Goal: Check status: Check status

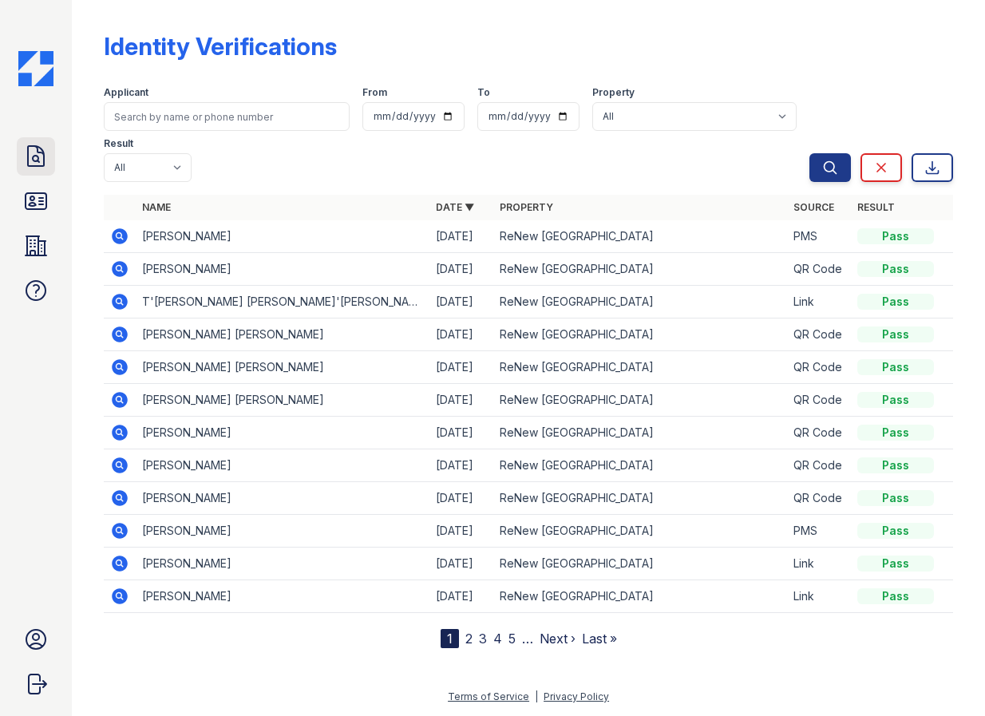
click at [27, 165] on icon at bounding box center [36, 157] width 26 height 26
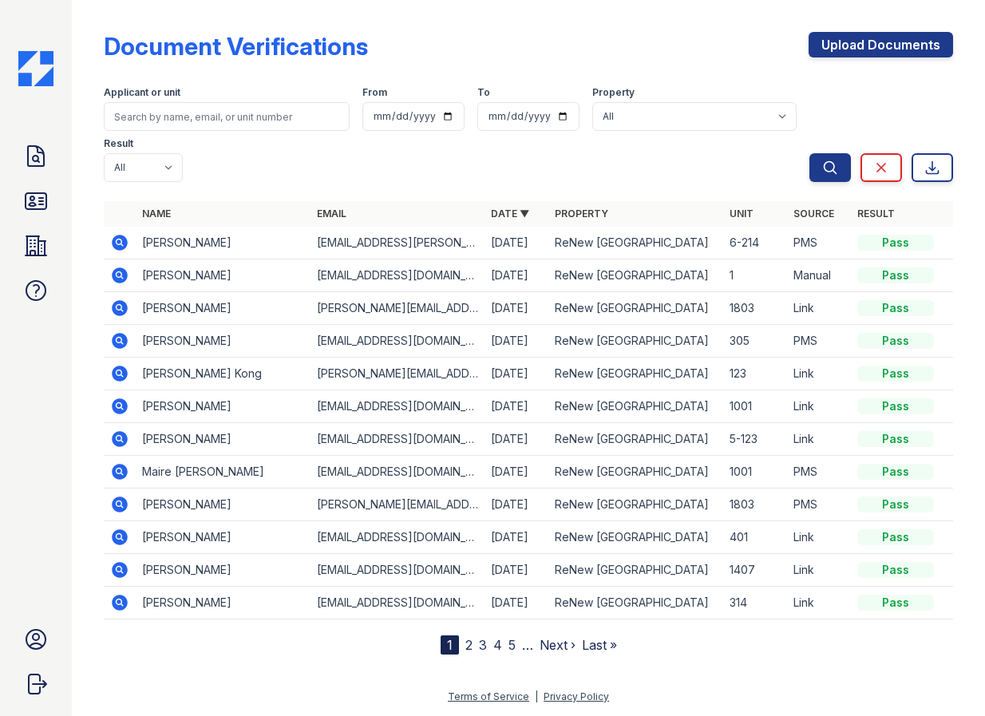
click at [122, 404] on icon at bounding box center [120, 406] width 16 height 16
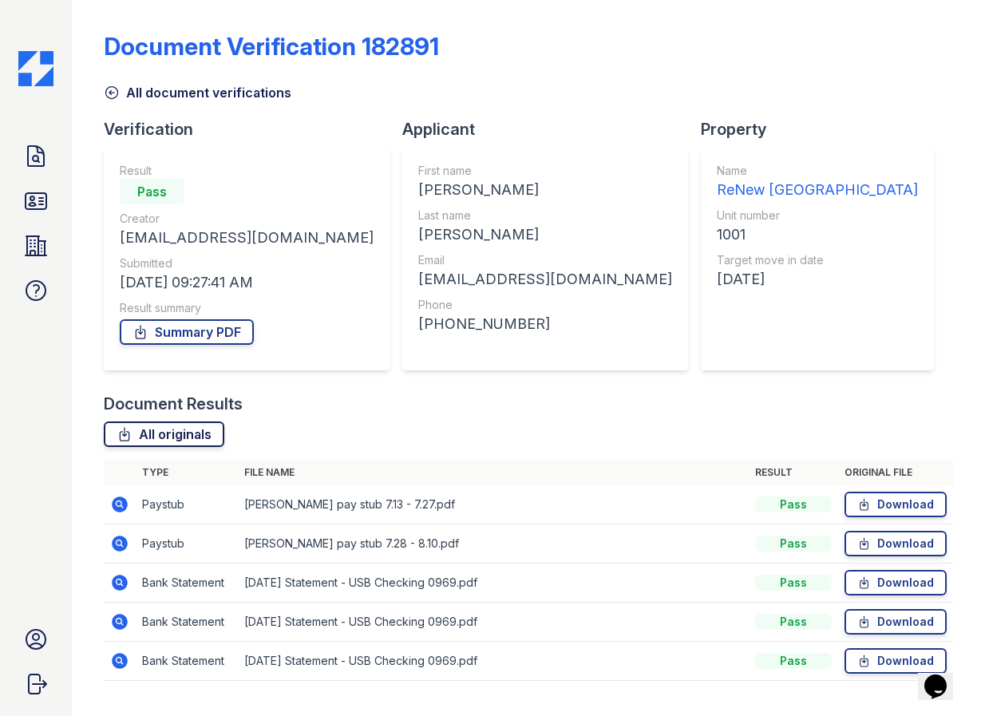
click at [180, 438] on link "All originals" at bounding box center [164, 435] width 121 height 26
click at [204, 331] on link "Summary PDF" at bounding box center [187, 332] width 134 height 26
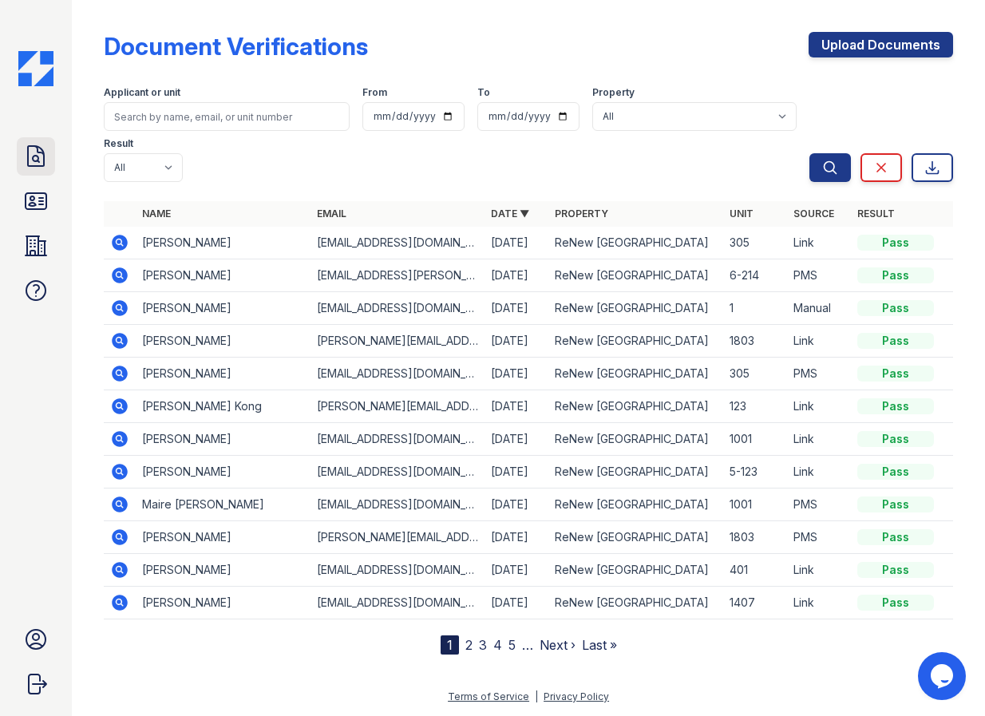
click at [37, 164] on icon at bounding box center [36, 157] width 26 height 26
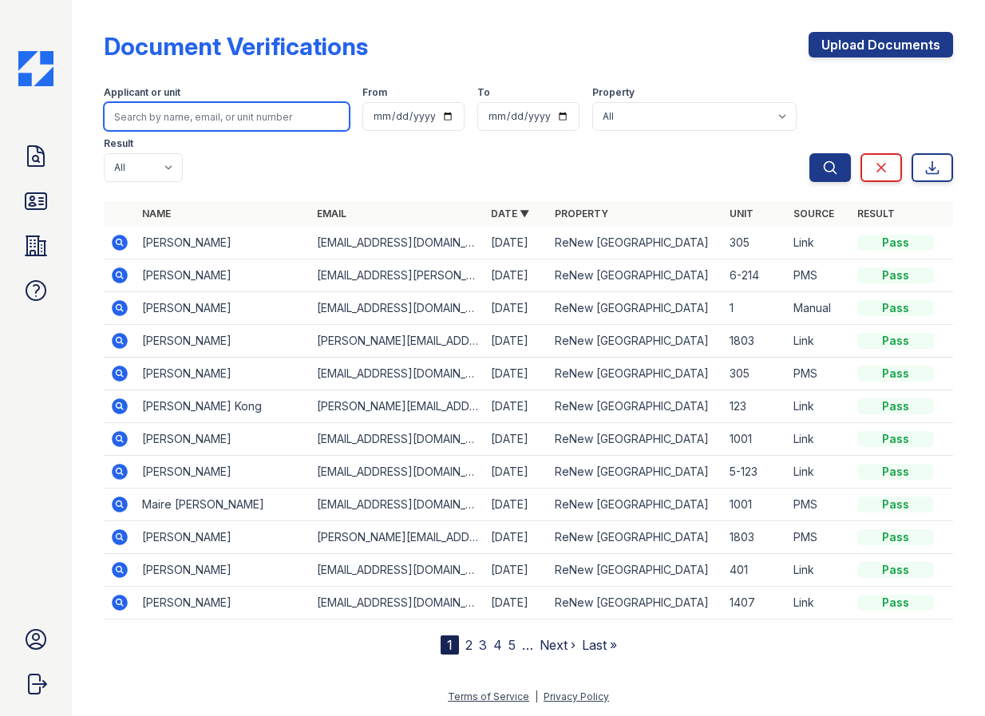
click at [160, 124] on input "search" at bounding box center [227, 116] width 246 height 29
type input "kong"
click at [810, 153] on button "Search" at bounding box center [831, 167] width 42 height 29
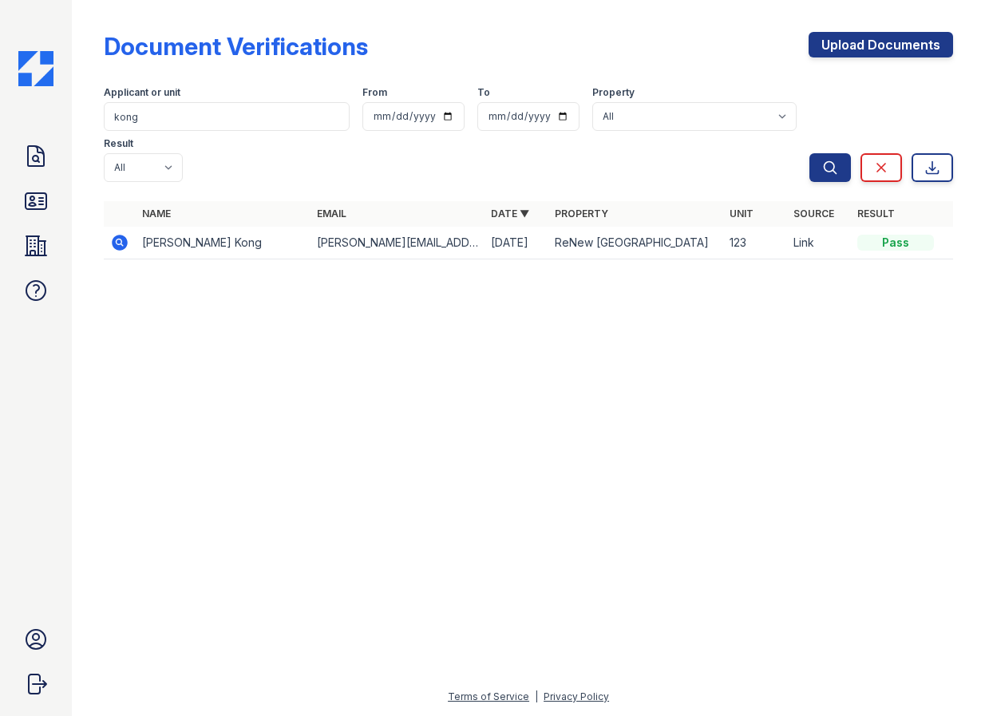
click at [14, 197] on div "Doc Verifications ID Verifications Properties FAQ Sergio Salazar Trinity Proper…" at bounding box center [36, 358] width 72 height 716
click at [18, 202] on link "ID Verifications" at bounding box center [36, 201] width 38 height 38
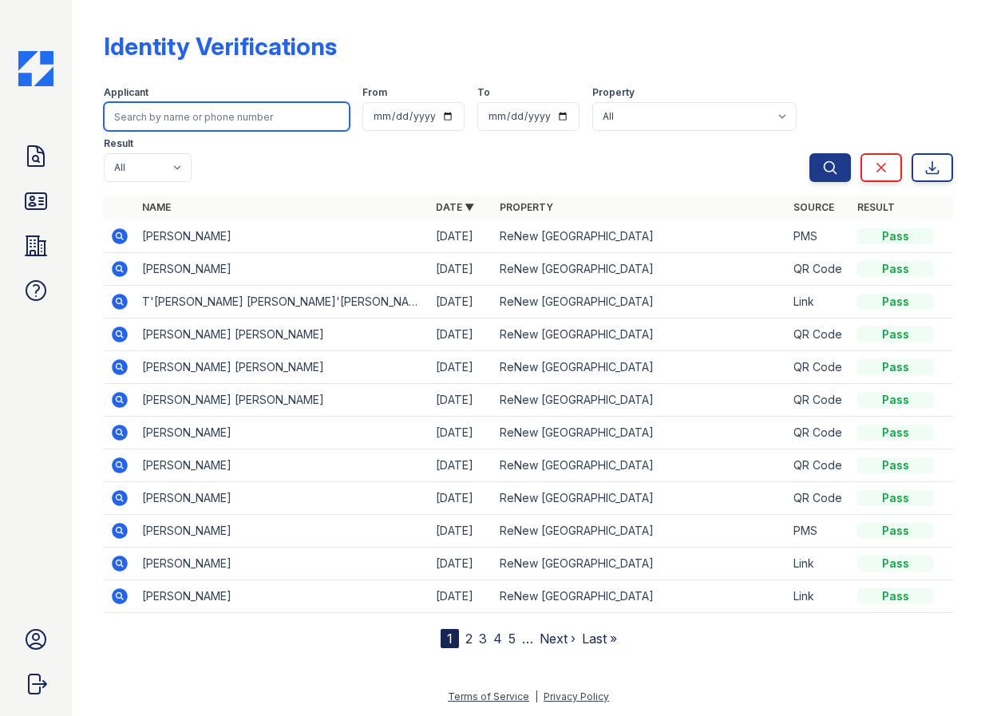
click at [133, 122] on input "search" at bounding box center [227, 116] width 246 height 29
type input "kong"
click at [810, 153] on button "Search" at bounding box center [831, 167] width 42 height 29
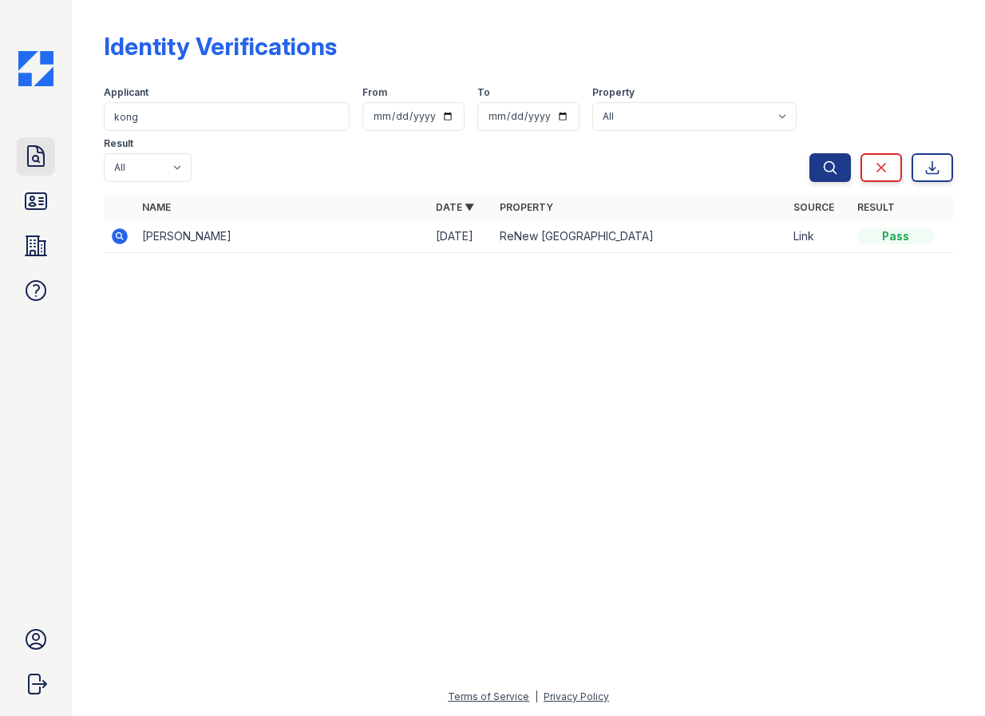
click at [39, 162] on icon at bounding box center [36, 156] width 16 height 20
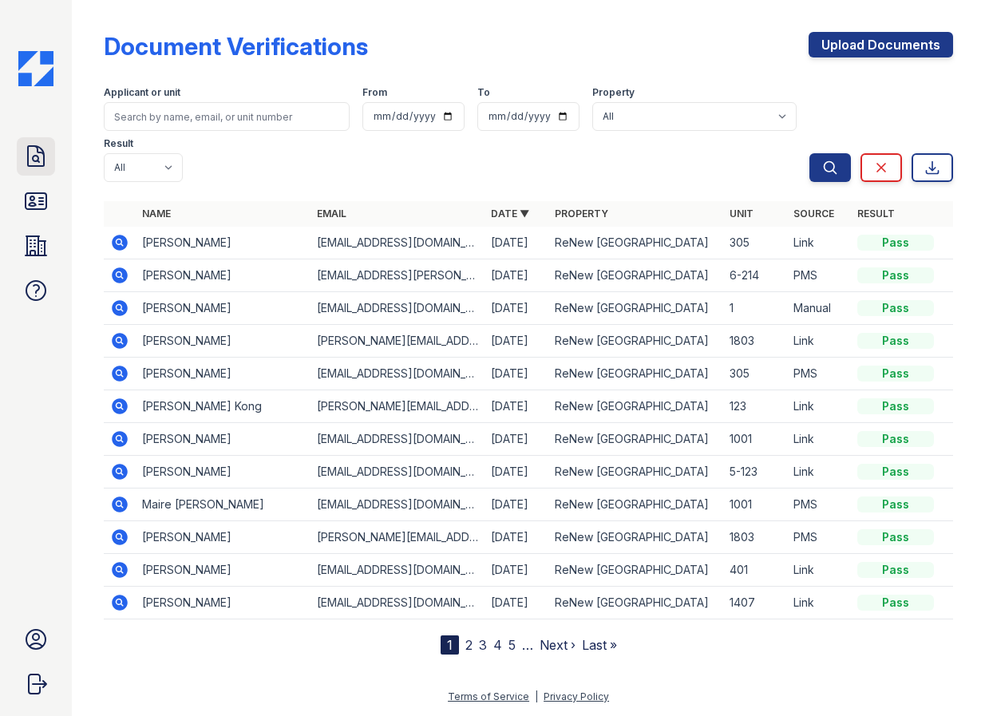
click at [42, 160] on icon at bounding box center [36, 157] width 26 height 26
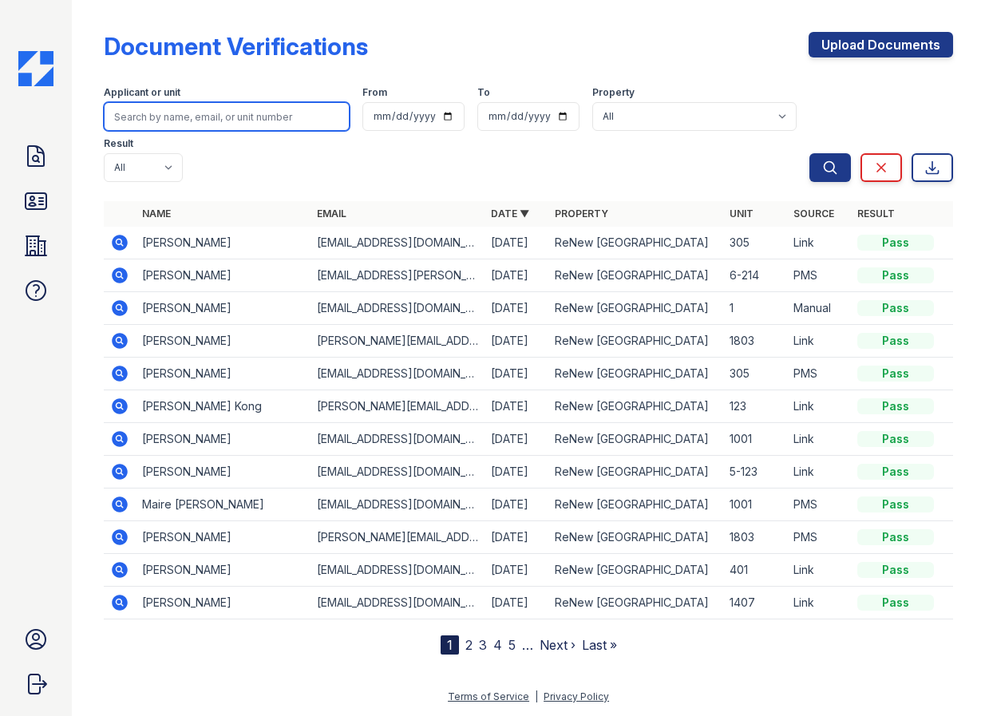
click at [167, 116] on input "search" at bounding box center [227, 116] width 246 height 29
type input "yousef"
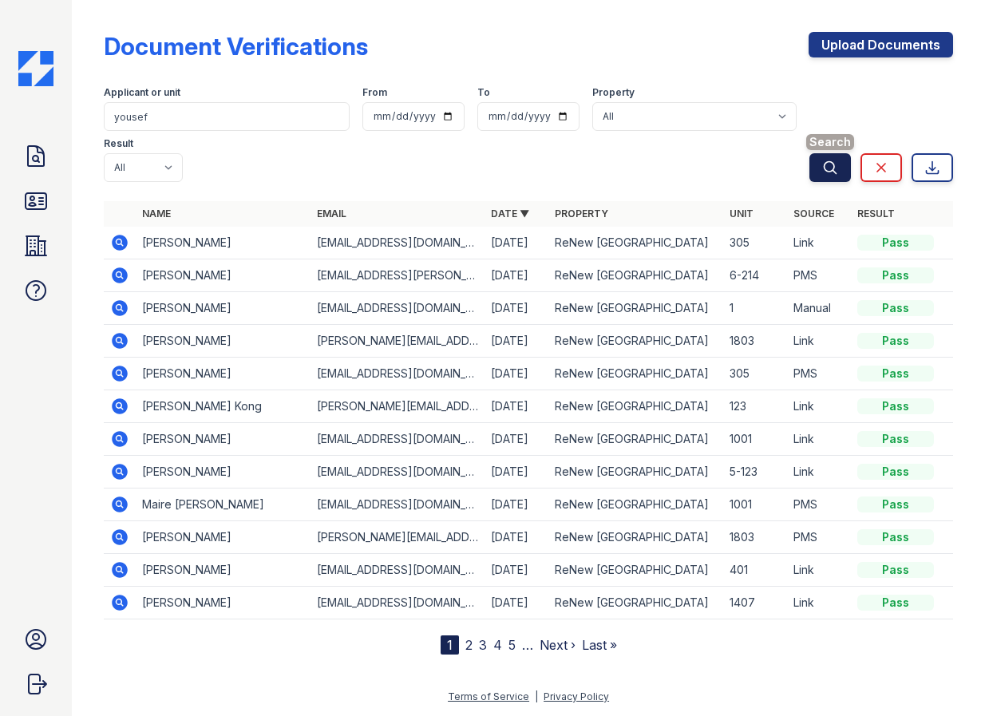
click at [827, 163] on icon "submit" at bounding box center [831, 167] width 12 height 12
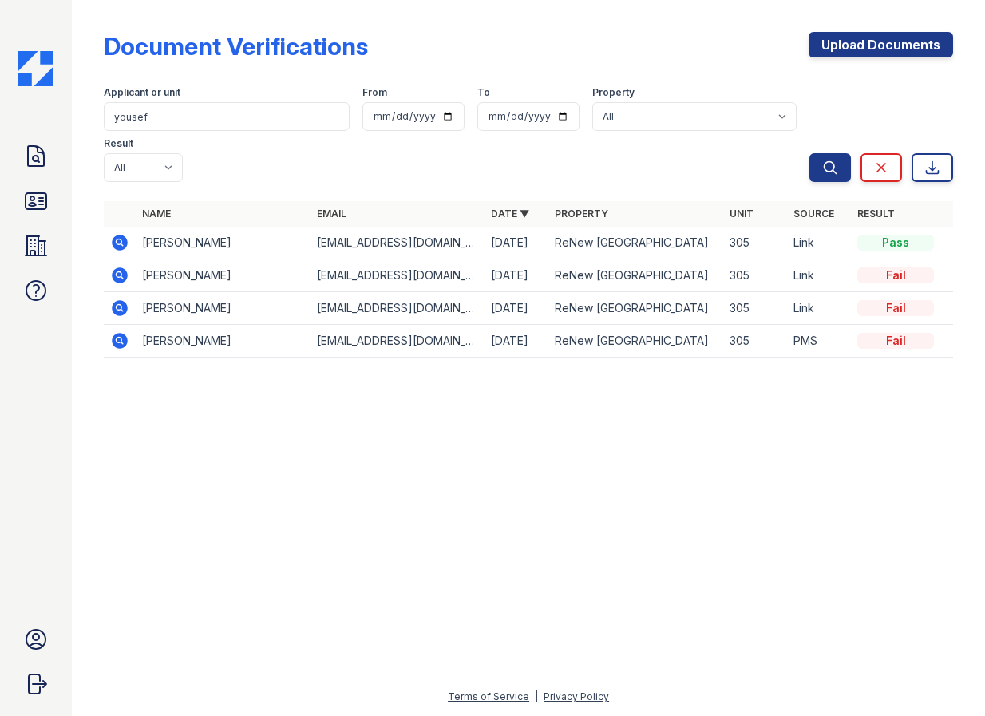
click at [124, 244] on icon at bounding box center [120, 243] width 16 height 16
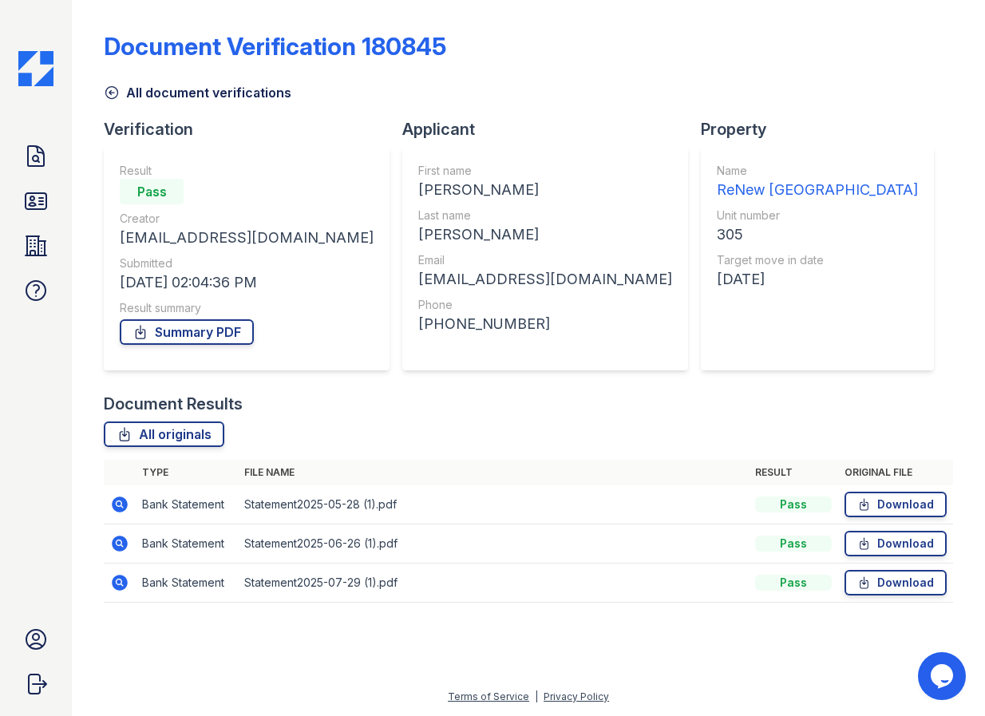
click at [117, 503] on icon at bounding box center [119, 504] width 19 height 19
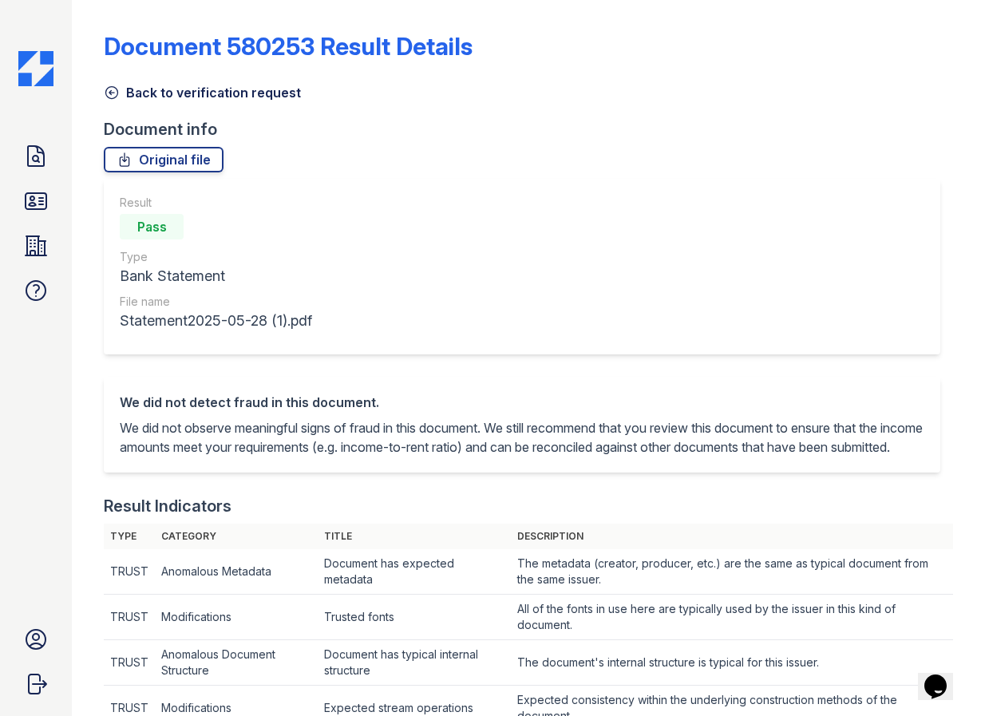
click at [106, 93] on icon at bounding box center [112, 93] width 12 height 12
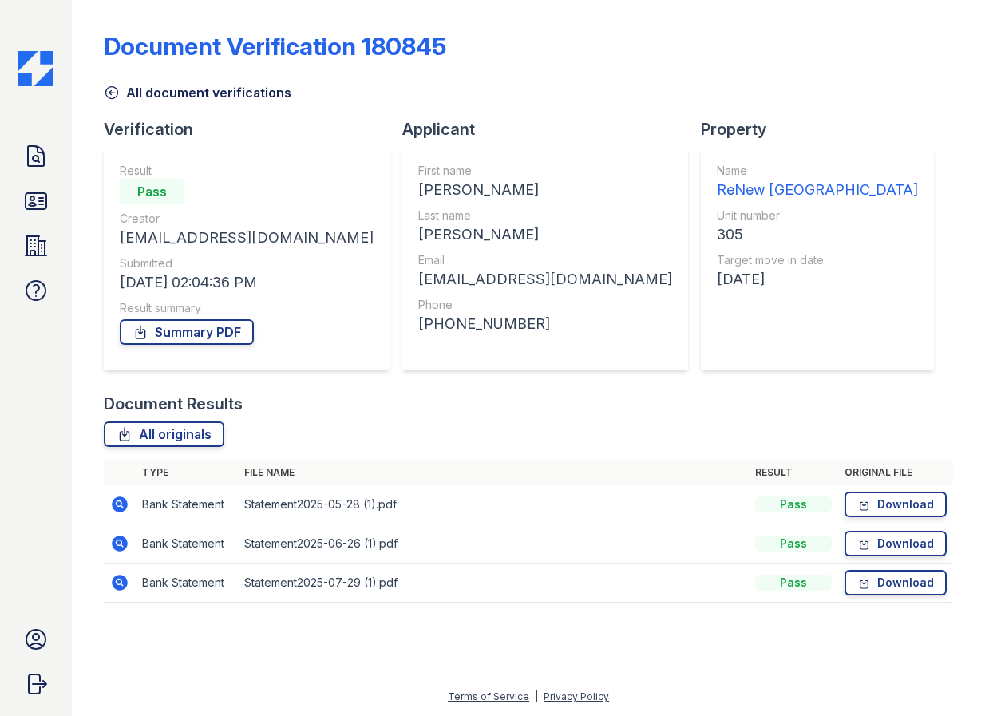
click at [122, 543] on icon at bounding box center [119, 543] width 19 height 19
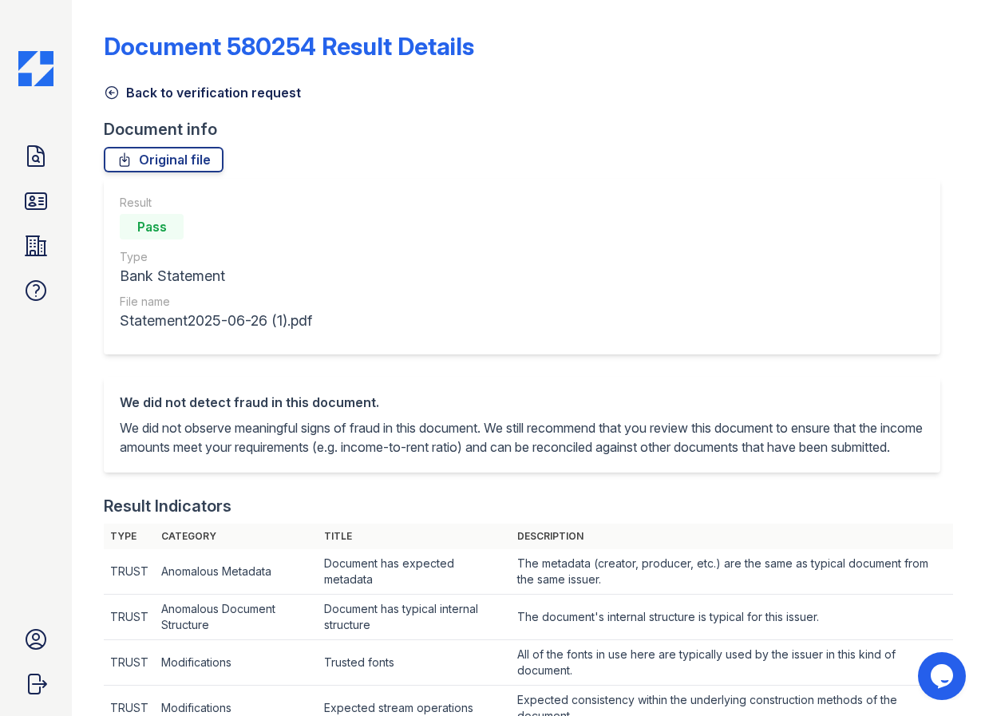
click at [109, 96] on icon at bounding box center [112, 93] width 16 height 16
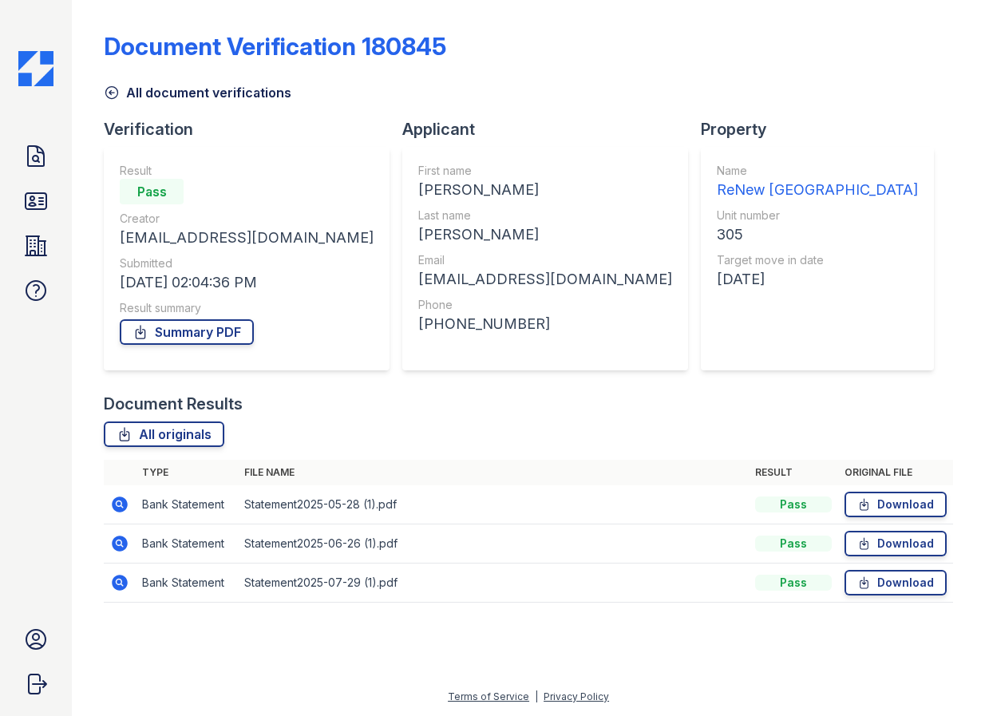
click at [121, 583] on icon at bounding box center [119, 582] width 4 height 4
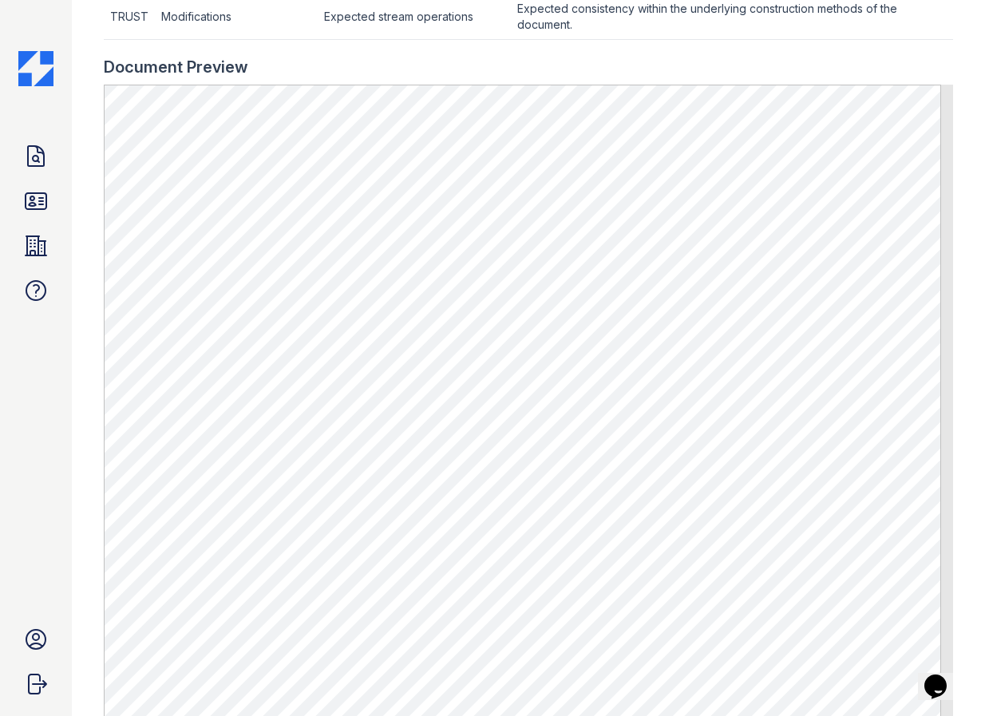
scroll to position [610, 0]
